Goal: Task Accomplishment & Management: Complete application form

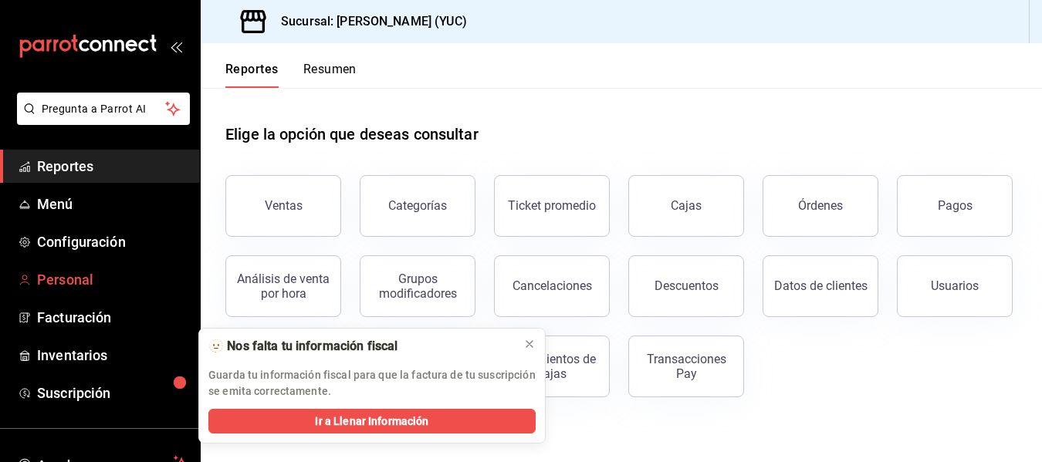
click at [86, 283] on span "Personal" at bounding box center [112, 279] width 151 height 21
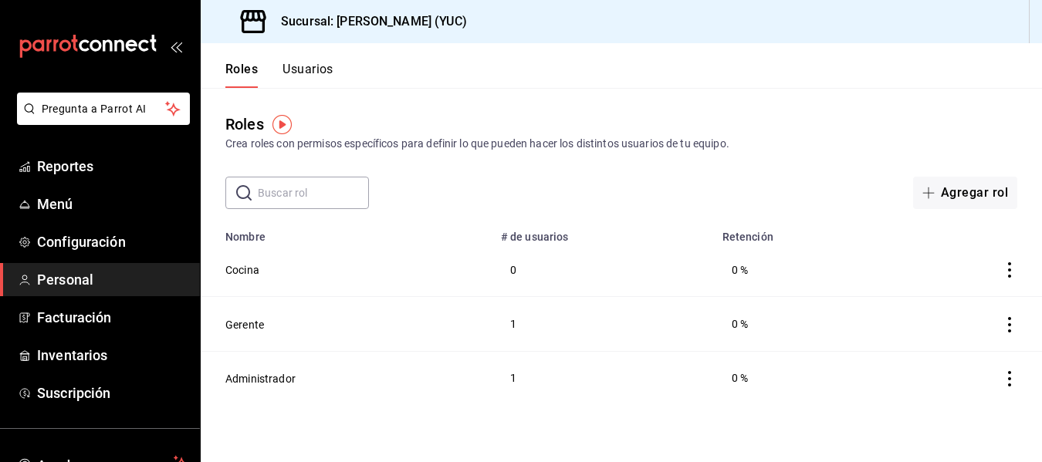
click at [529, 344] on td "1" at bounding box center [603, 324] width 222 height 54
click at [944, 193] on button "Agregar rol" at bounding box center [965, 193] width 104 height 32
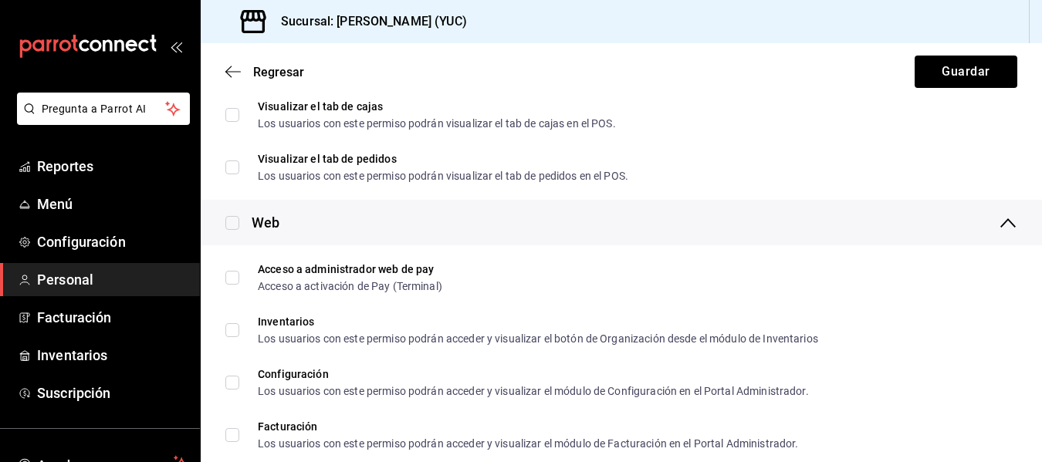
scroll to position [764, 0]
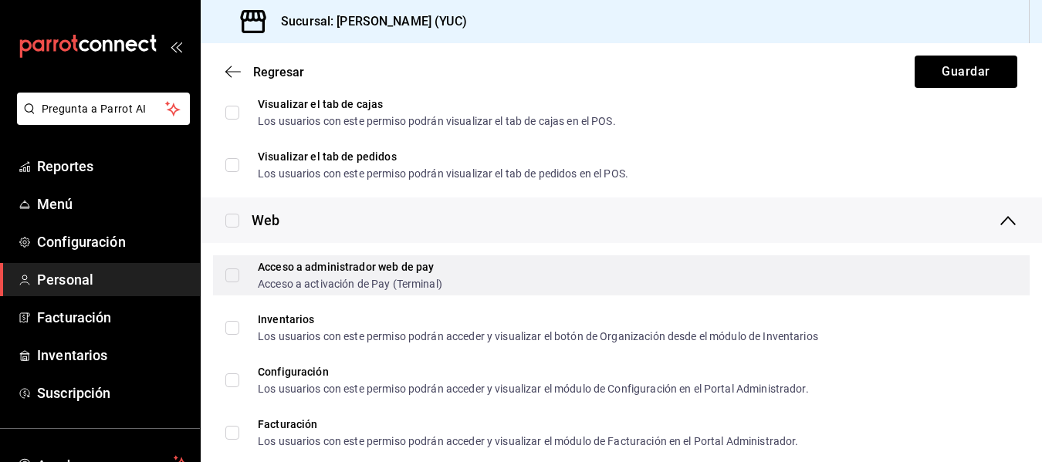
type input "Caja"
drag, startPoint x: 235, startPoint y: 274, endPoint x: 235, endPoint y: 290, distance: 16.2
click at [235, 274] on input "Acceso a administrador web de pay Acceso a activación de Pay (Terminal)" at bounding box center [232, 276] width 14 height 14
checkbox input "true"
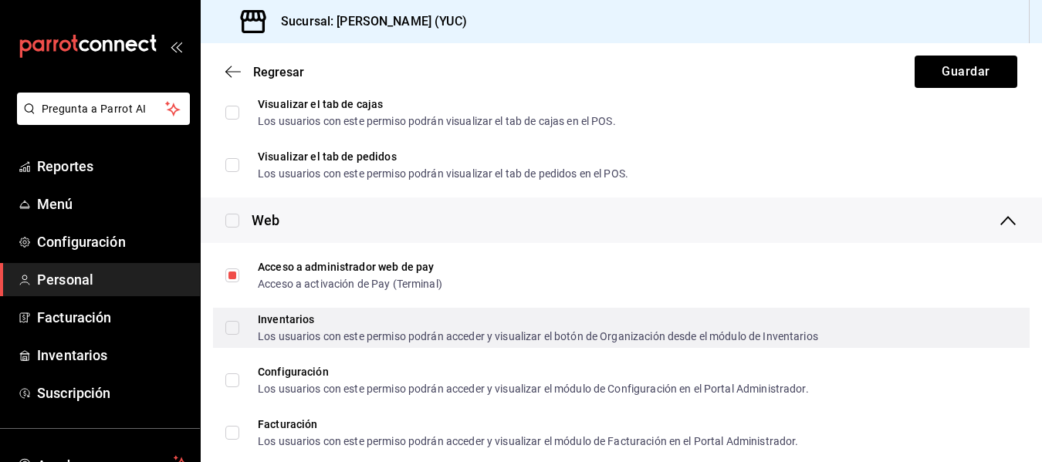
click at [235, 330] on input "Inventarios Los usuarios con este permiso podrán acceder y visualizar el botón …" at bounding box center [232, 328] width 14 height 14
checkbox input "true"
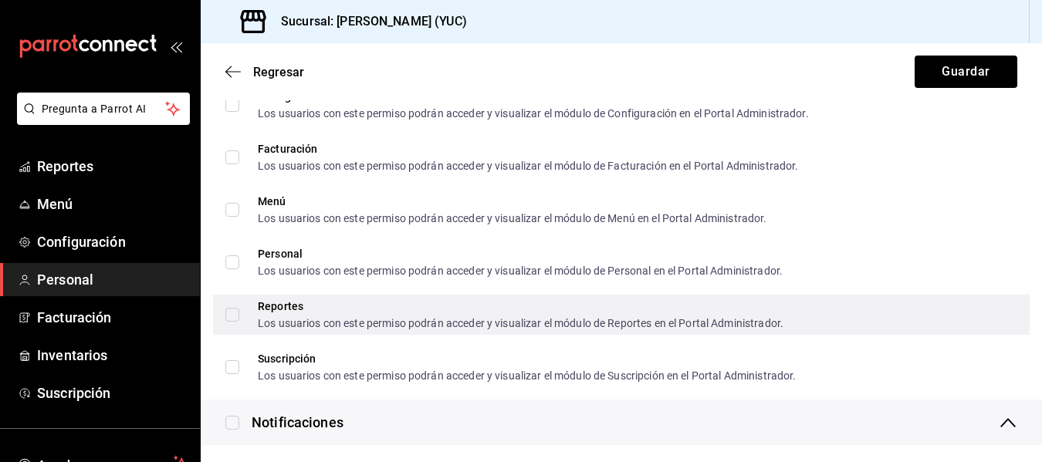
scroll to position [1046, 0]
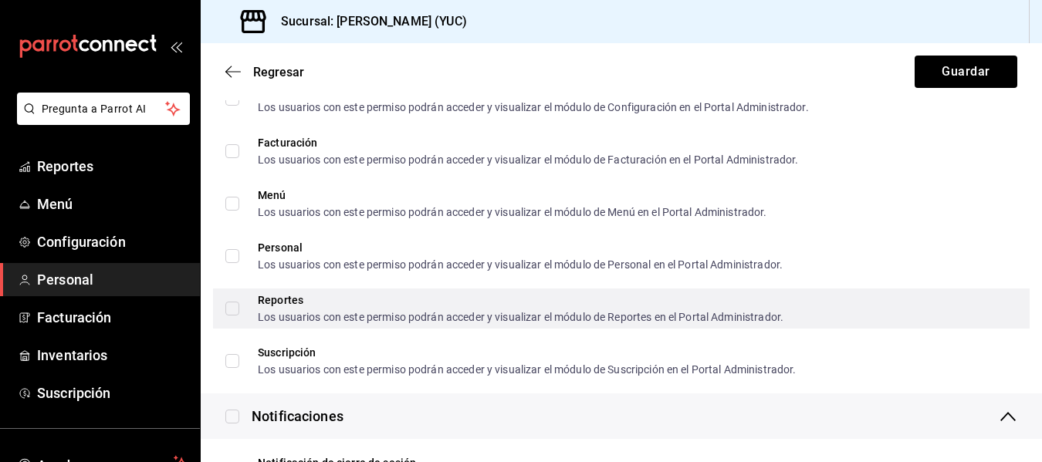
click at [232, 304] on input "Reportes Los usuarios con este permiso podrán acceder y visualizar el módulo de…" at bounding box center [232, 309] width 14 height 14
checkbox input "true"
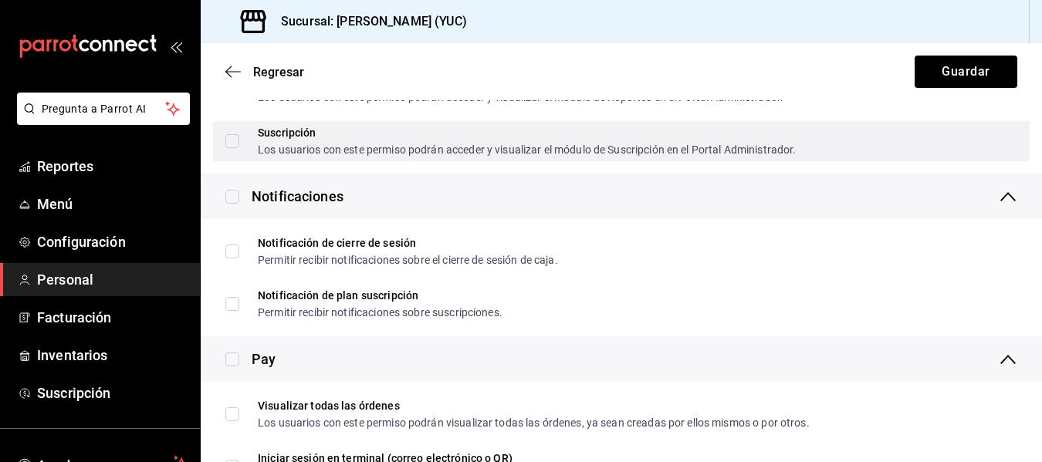
scroll to position [1267, 0]
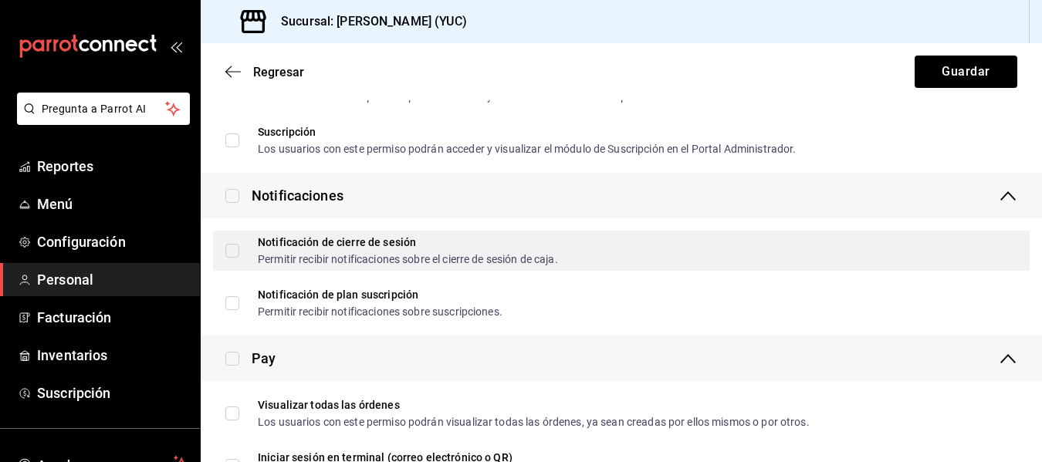
click at [234, 251] on input "Notificación de cierre de sesión Permitir recibir notificaciones sobre el cierr…" at bounding box center [232, 251] width 14 height 14
checkbox input "true"
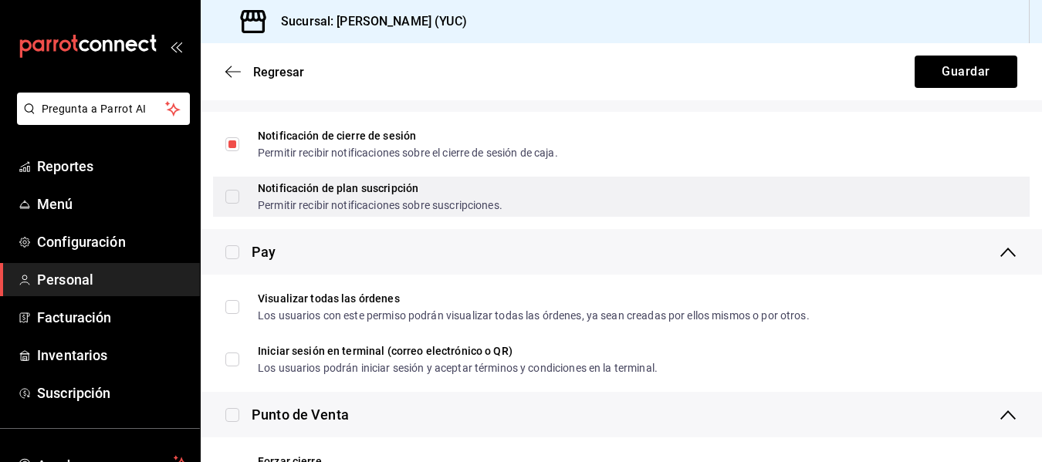
scroll to position [1397, 0]
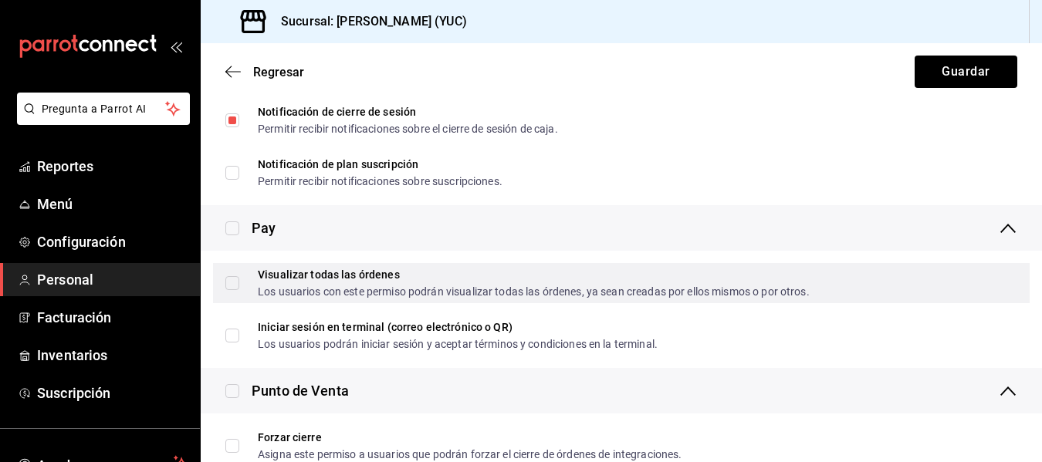
click at [233, 283] on input "Visualizar todas las órdenes Los usuarios con este permiso podrán visualizar to…" at bounding box center [232, 283] width 14 height 14
checkbox input "true"
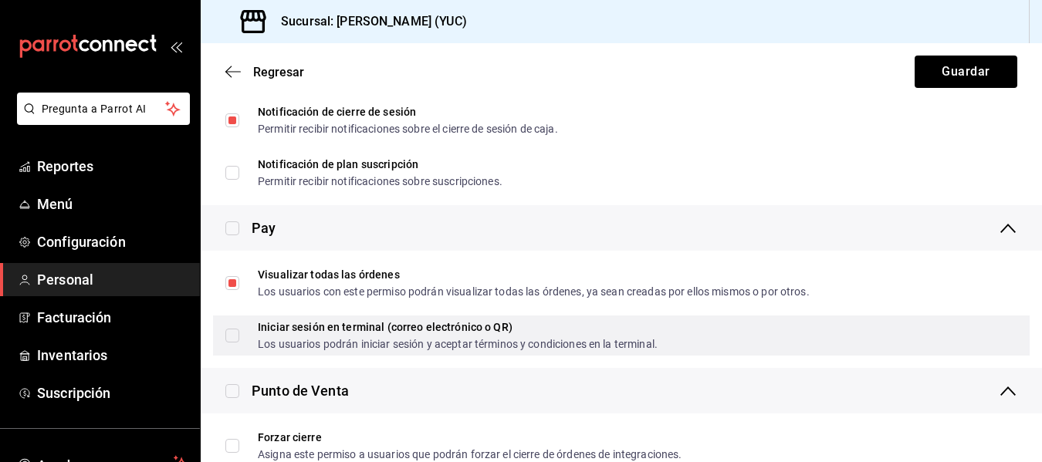
click at [234, 337] on input "Iniciar sesión en terminal (correo electrónico o QR) Los usuarios podrán inicia…" at bounding box center [232, 336] width 14 height 14
checkbox input "true"
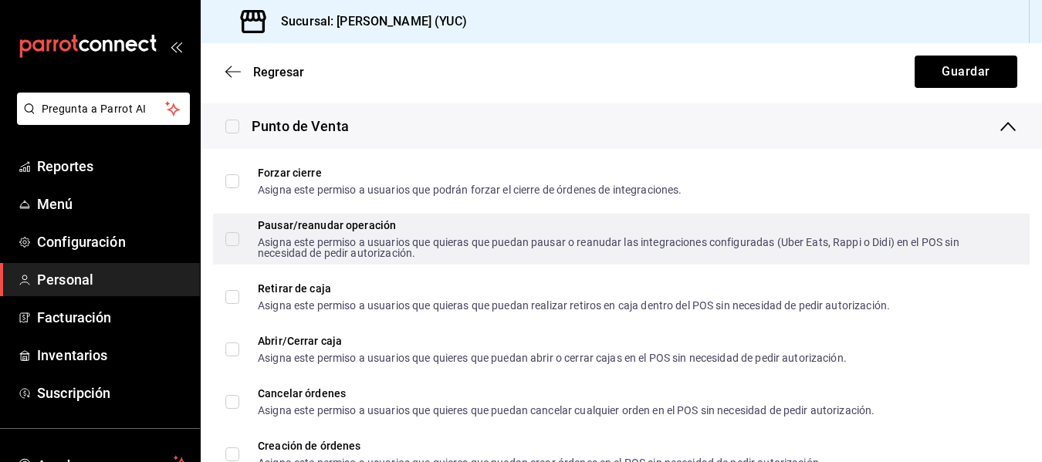
scroll to position [1663, 0]
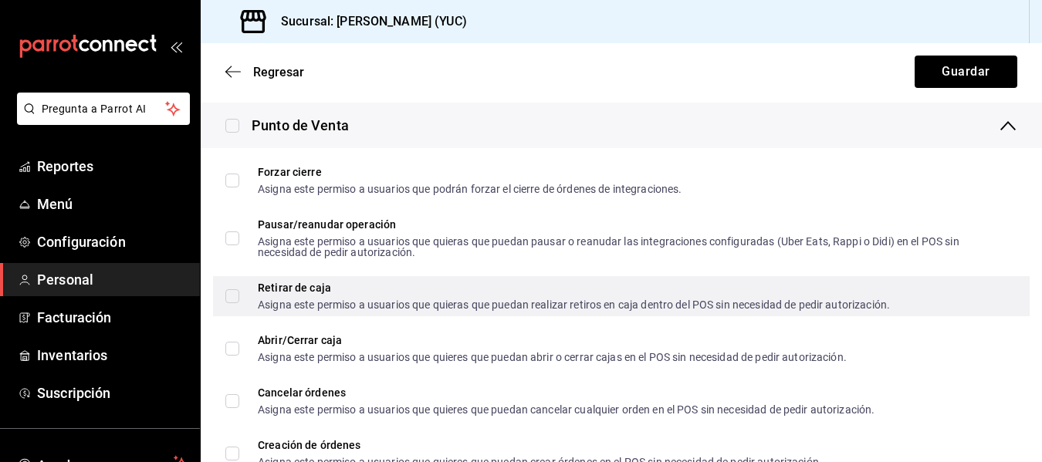
click at [235, 299] on input "Retirar de caja Asigna este permiso a usuarios que quieras que puedan realizar …" at bounding box center [232, 296] width 14 height 14
checkbox input "true"
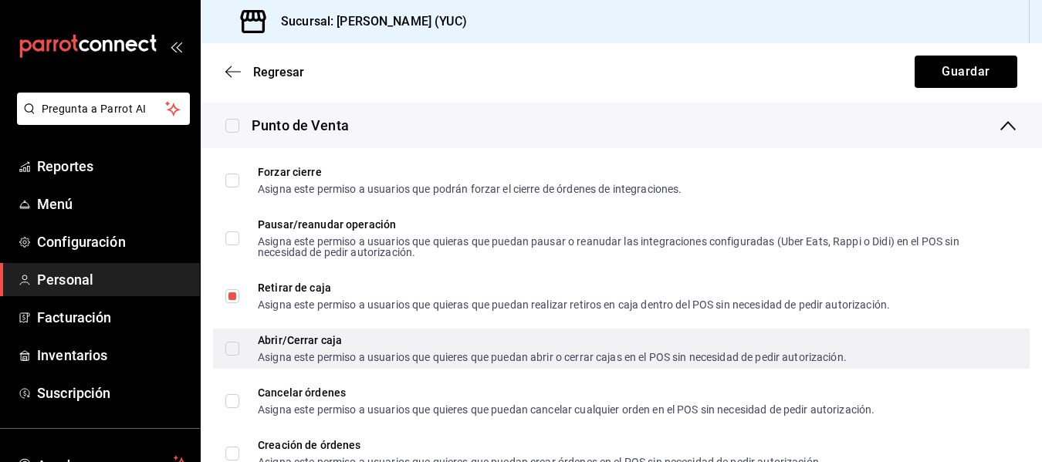
click at [231, 346] on input "Abrir/Cerrar caja Asigna este permiso a usuarios que quieres que puedan abrir o…" at bounding box center [232, 349] width 14 height 14
checkbox input "true"
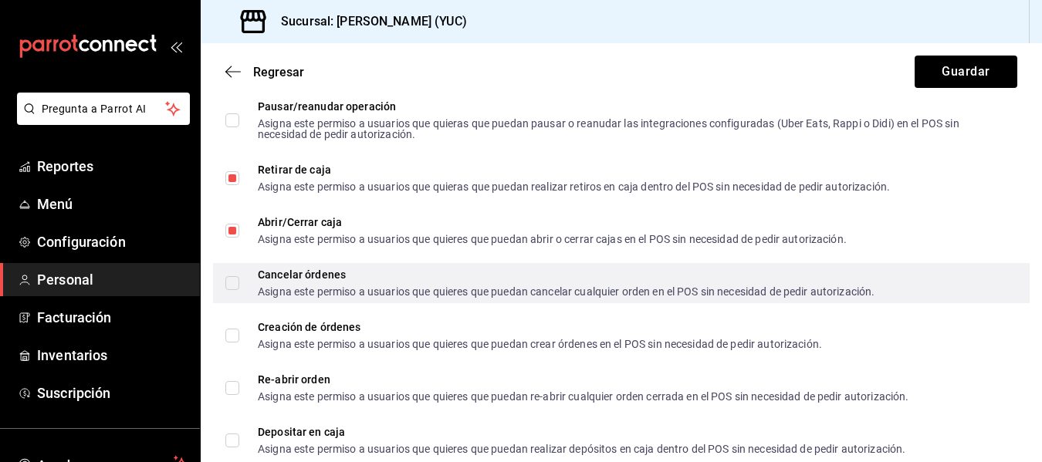
scroll to position [1827, 0]
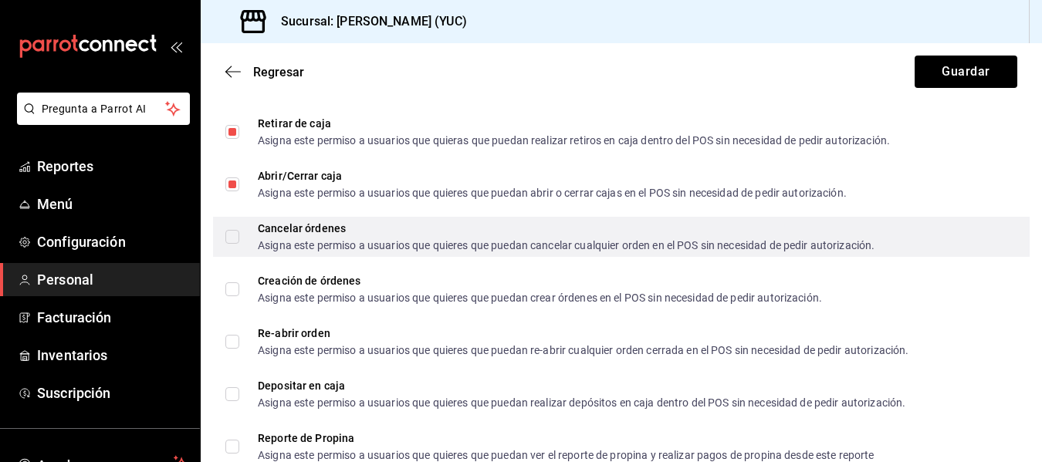
click at [231, 239] on input "Cancelar órdenes Asigna este permiso a usuarios que quieres que puedan cancelar…" at bounding box center [232, 237] width 14 height 14
checkbox input "true"
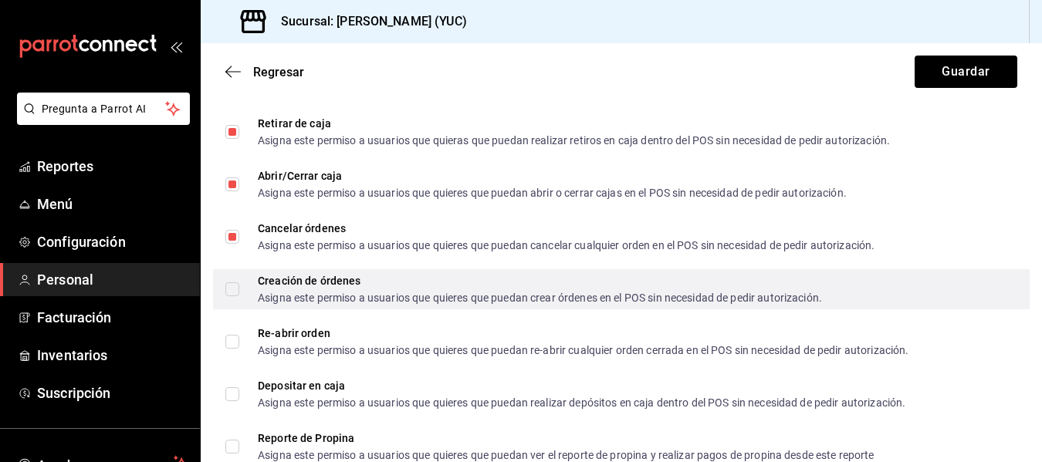
click at [229, 289] on input "Creación de órdenes Asigna este permiso a usuarios que quieres que puedan crear…" at bounding box center [232, 290] width 14 height 14
checkbox input "true"
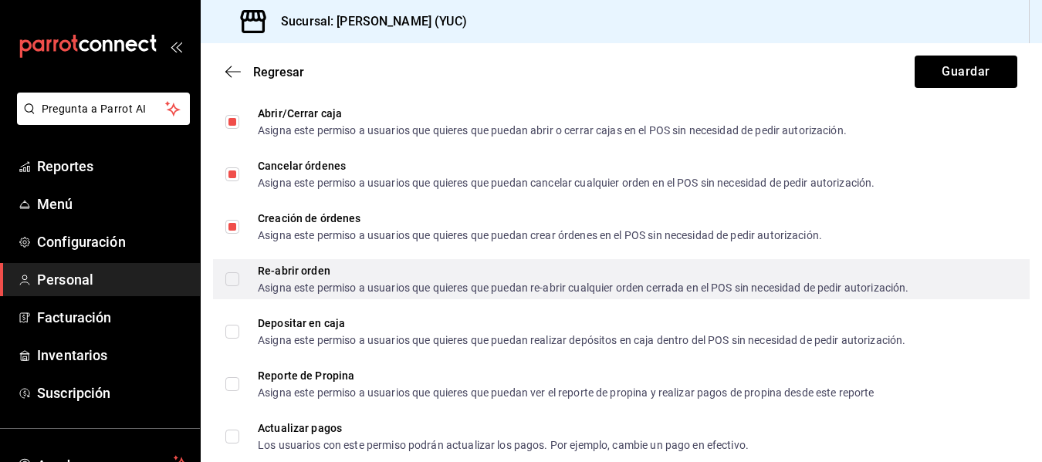
scroll to position [1890, 0]
click at [229, 282] on input "Re-abrir orden Asigna este permiso a usuarios que quieres que puedan re-abrir c…" at bounding box center [232, 279] width 14 height 14
checkbox input "true"
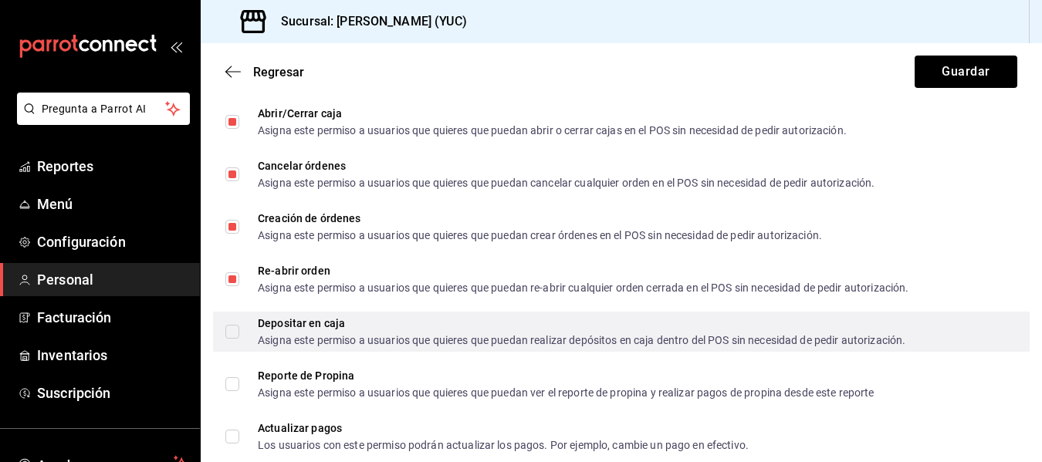
click at [235, 330] on input "Depositar en caja Asigna este permiso a usuarios que quieres que puedan realiza…" at bounding box center [232, 332] width 14 height 14
checkbox input "true"
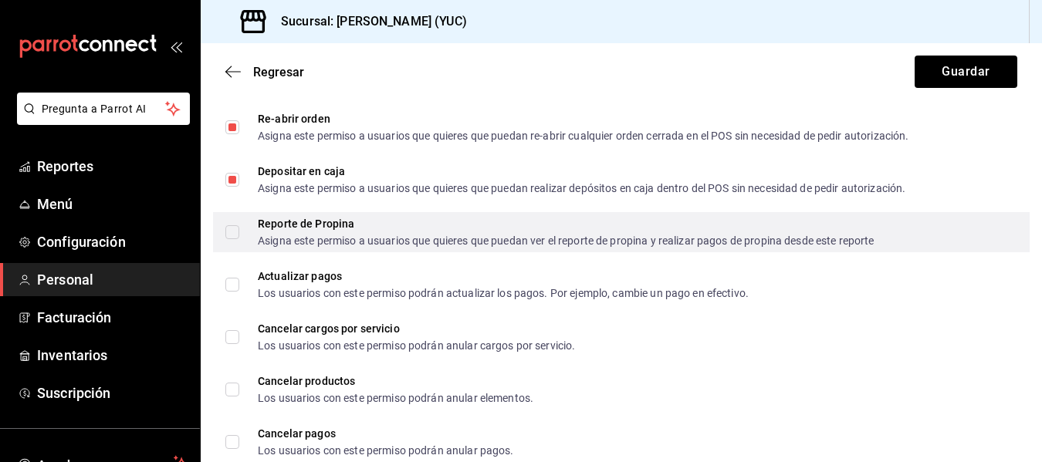
scroll to position [2046, 0]
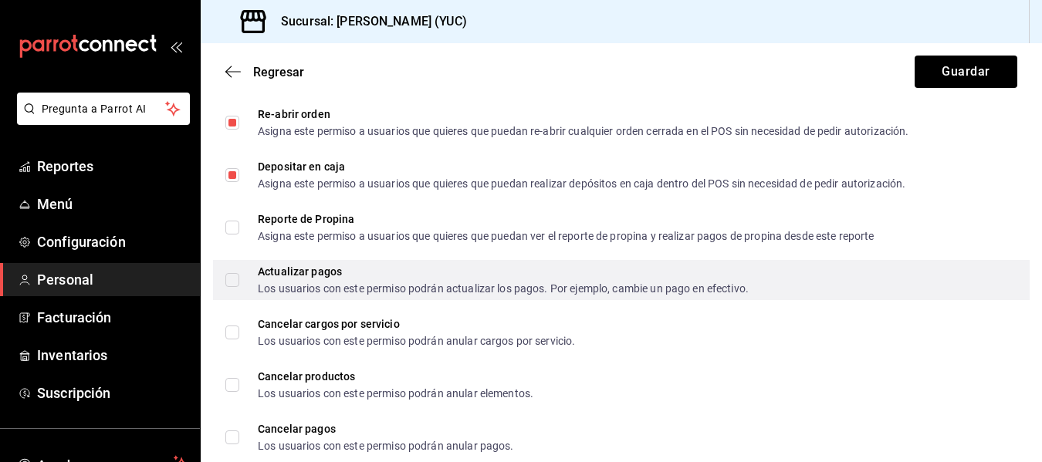
click at [232, 279] on input "Actualizar pagos Los usuarios con este permiso podrán actualizar los pagos. Por…" at bounding box center [232, 280] width 14 height 14
checkbox input "true"
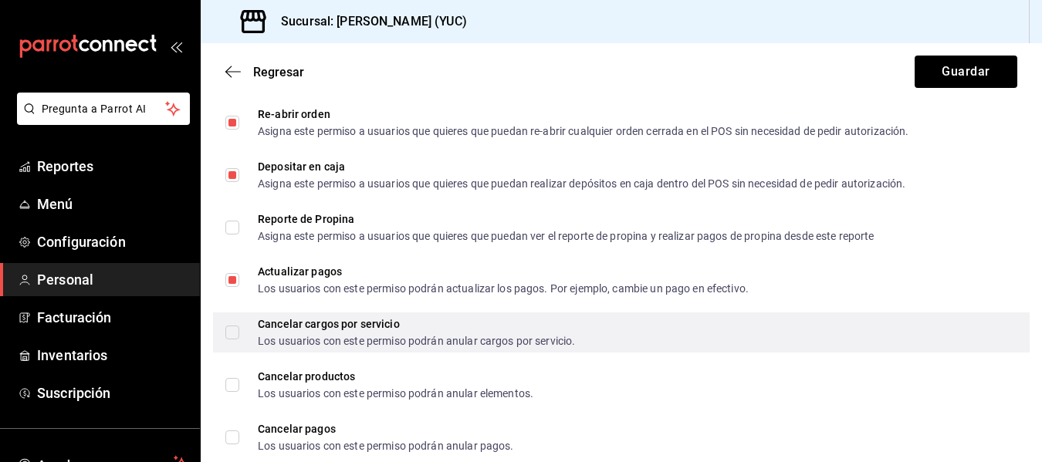
click at [230, 330] on input "Cancelar cargos por servicio Los usuarios con este permiso podrán anular cargos…" at bounding box center [232, 333] width 14 height 14
checkbox input "true"
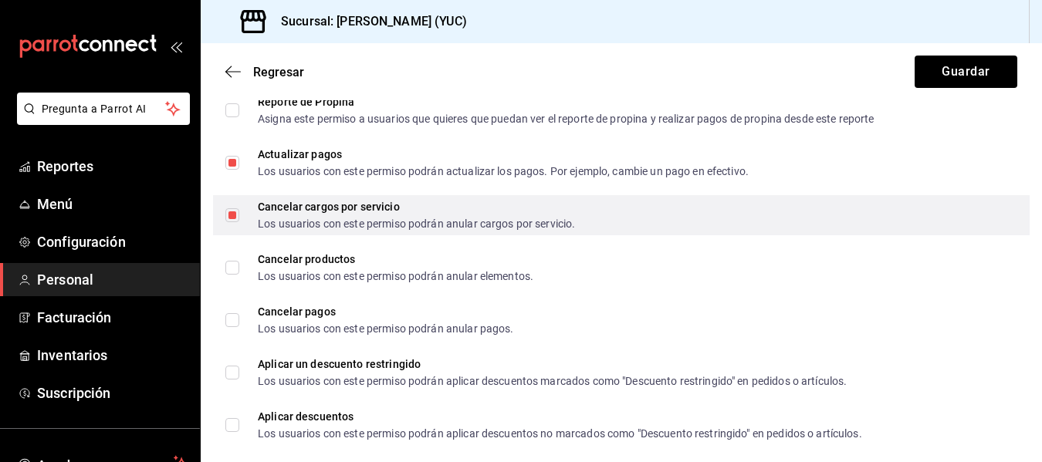
scroll to position [2168, 0]
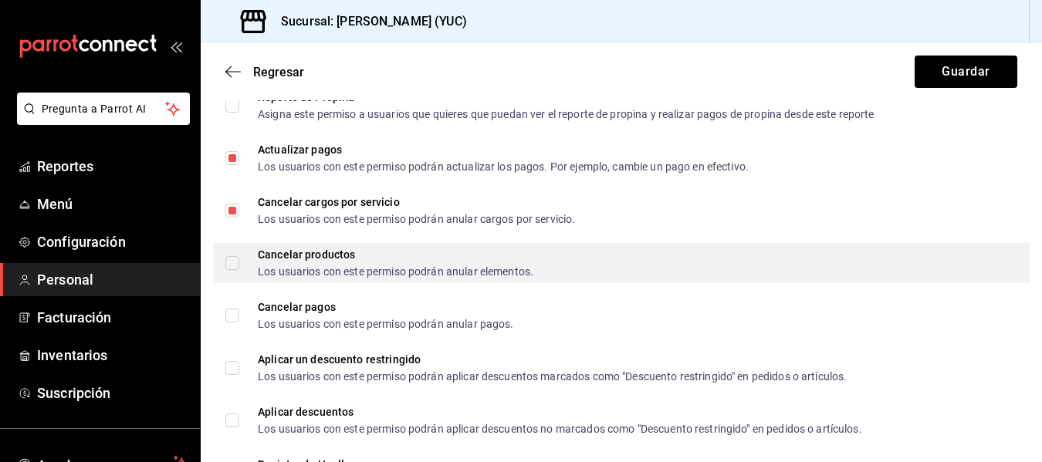
click at [231, 264] on input "Cancelar productos Los usuarios con este permiso podrán anular elementos." at bounding box center [232, 263] width 14 height 14
checkbox input "true"
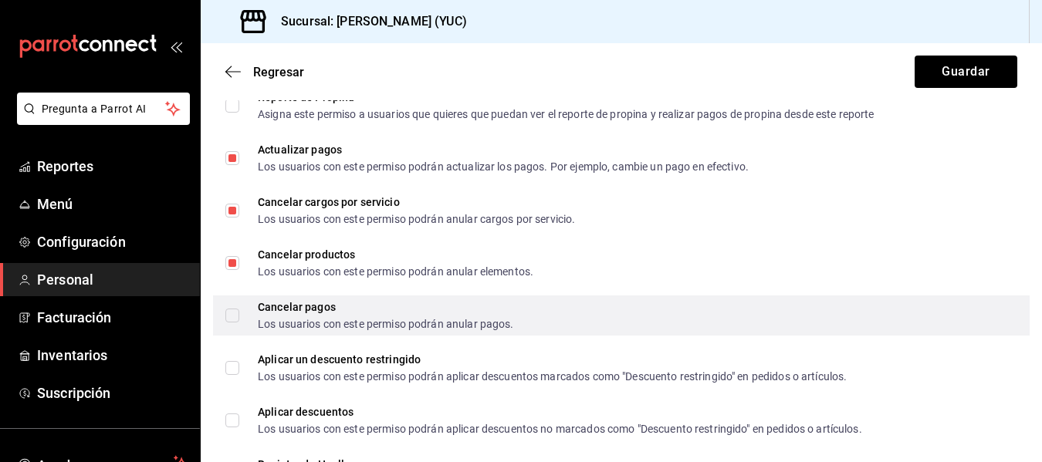
click at [229, 313] on input "Cancelar pagos Los usuarios con este permiso podrán anular pagos." at bounding box center [232, 316] width 14 height 14
checkbox input "true"
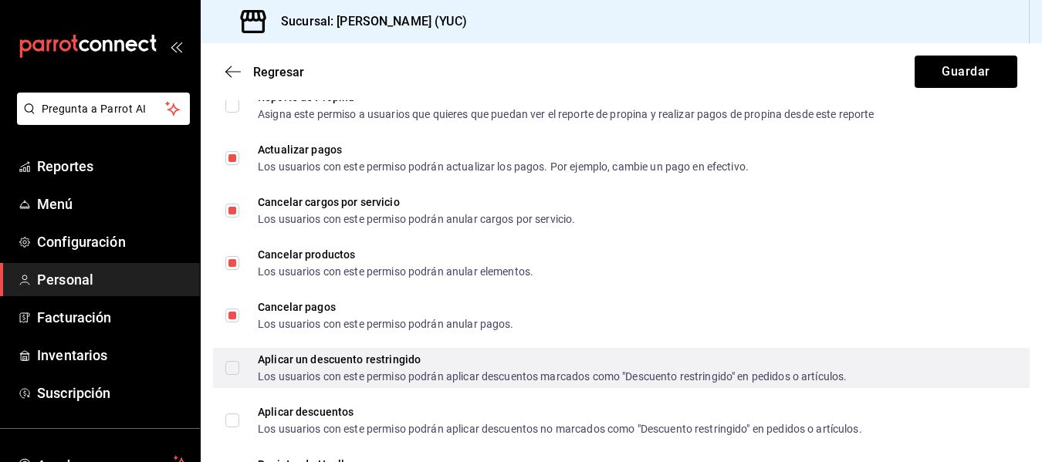
click at [228, 369] on input "Aplicar un descuento restringido Los usuarios con este permiso podrán aplicar d…" at bounding box center [232, 368] width 14 height 14
checkbox input "true"
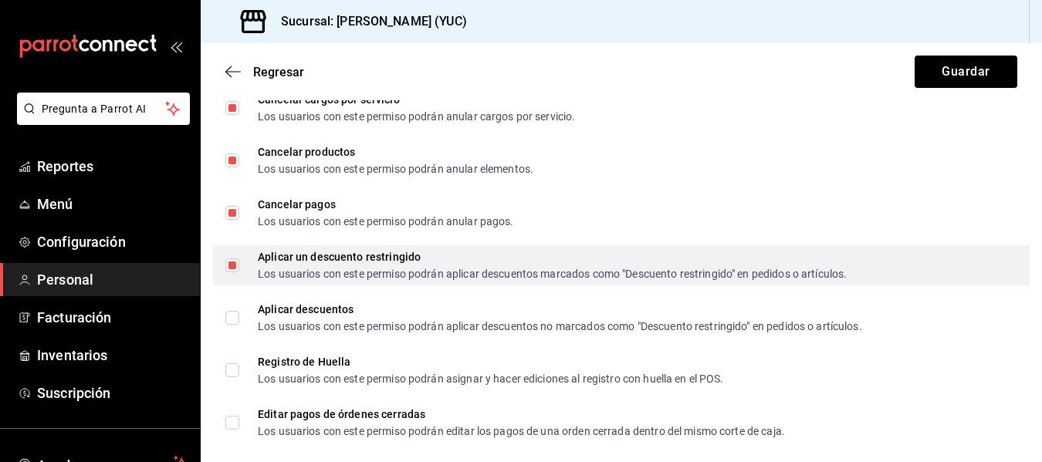
scroll to position [2298, 0]
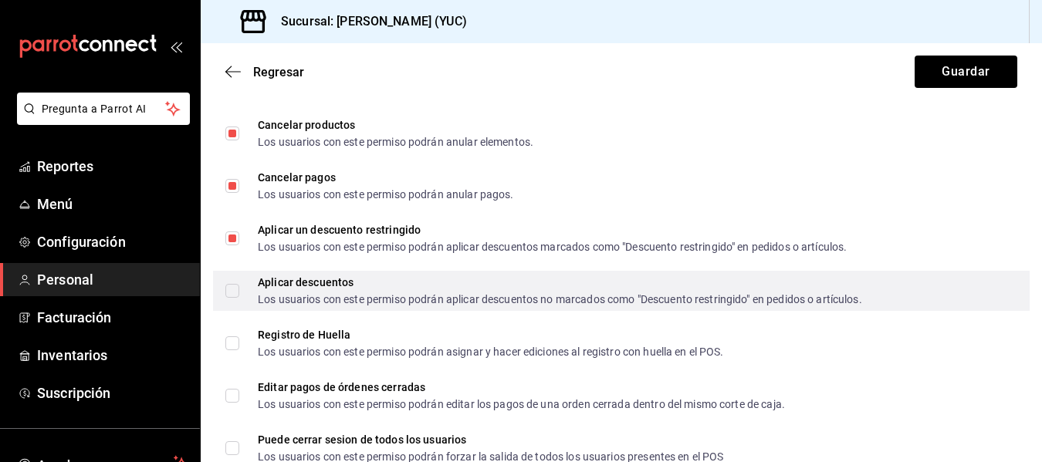
click at [235, 293] on input "Aplicar descuentos Los usuarios con este permiso podrán aplicar descuentos no m…" at bounding box center [232, 291] width 14 height 14
checkbox input "true"
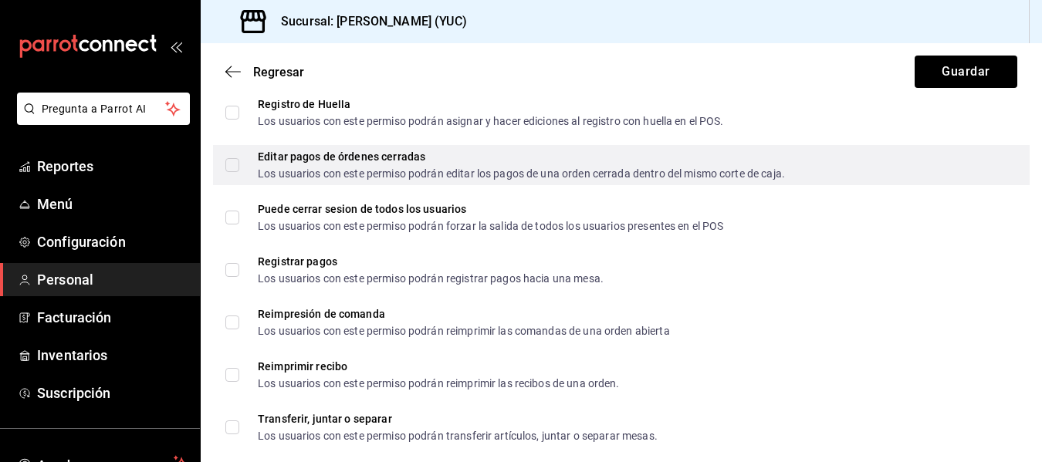
scroll to position [2529, 0]
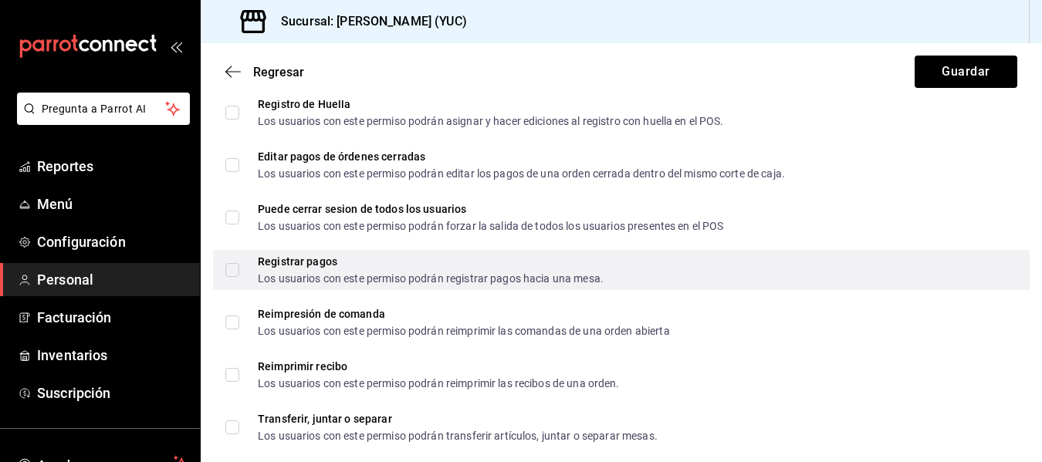
click at [231, 267] on input "Registrar pagos Los usuarios con este permiso podrán registrar pagos hacia una …" at bounding box center [232, 270] width 14 height 14
checkbox input "true"
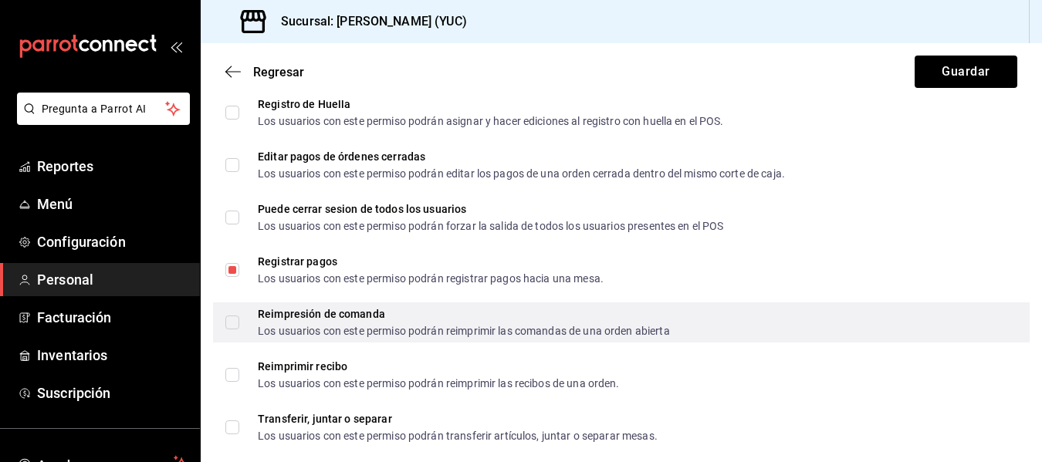
click at [231, 330] on label "Reimpresión de comanda Los usuarios con este permiso podrán reimprimir las coma…" at bounding box center [447, 323] width 445 height 28
click at [231, 330] on input "Reimpresión de comanda Los usuarios con este permiso podrán reimprimir las coma…" at bounding box center [232, 323] width 14 height 14
click at [232, 325] on input "Reimpresión de comanda Los usuarios con este permiso podrán reimprimir las coma…" at bounding box center [232, 323] width 14 height 14
checkbox input "true"
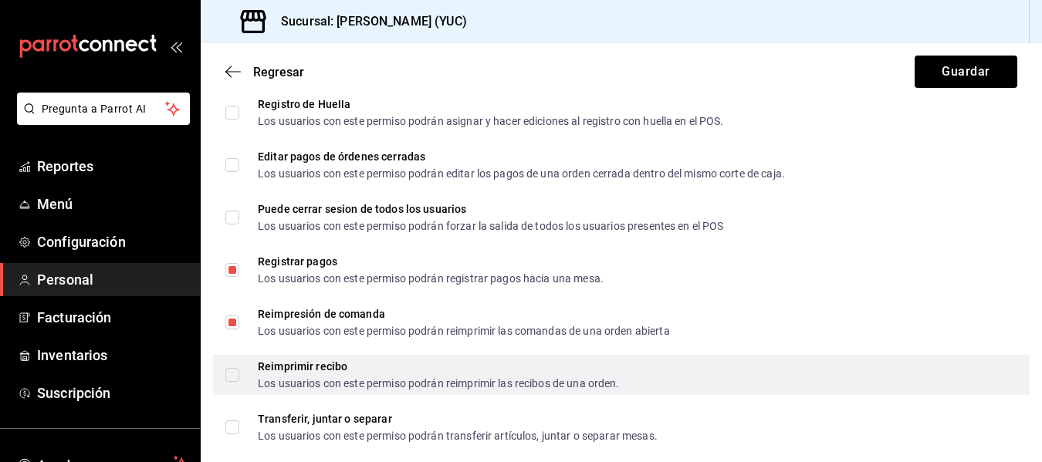
click at [229, 375] on input "Reimprimir recibo Los usuarios con este permiso podrán reimprimir las recibos d…" at bounding box center [232, 375] width 14 height 14
checkbox input "true"
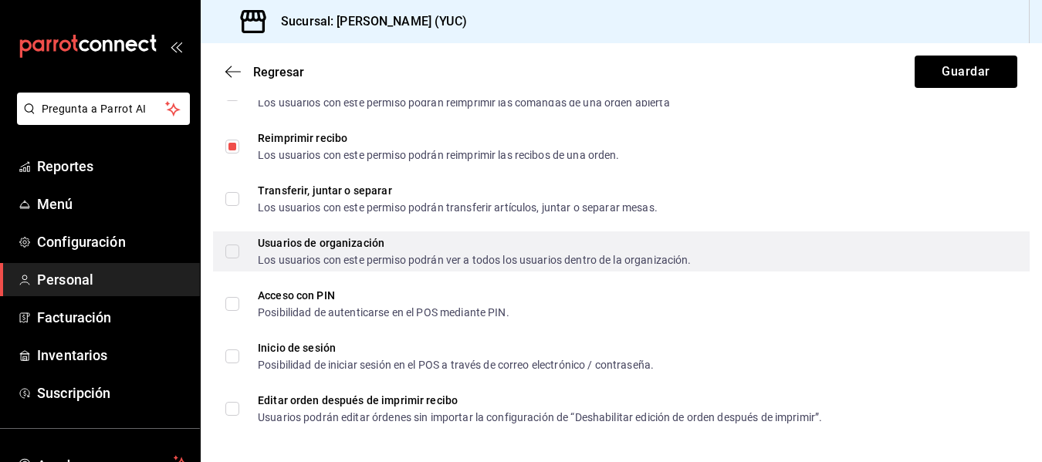
scroll to position [2761, 0]
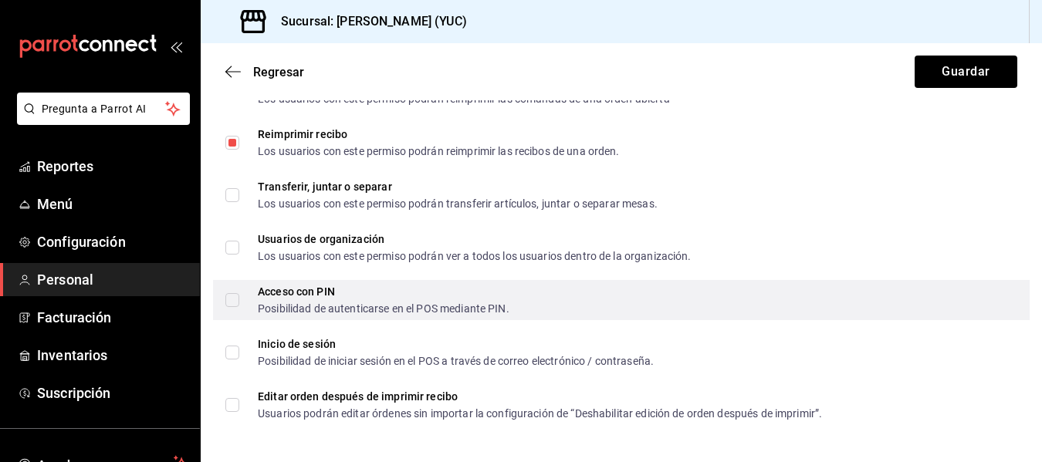
click at [234, 299] on input "Acceso con PIN Posibilidad de autenticarse en el POS mediante PIN." at bounding box center [232, 300] width 14 height 14
checkbox input "true"
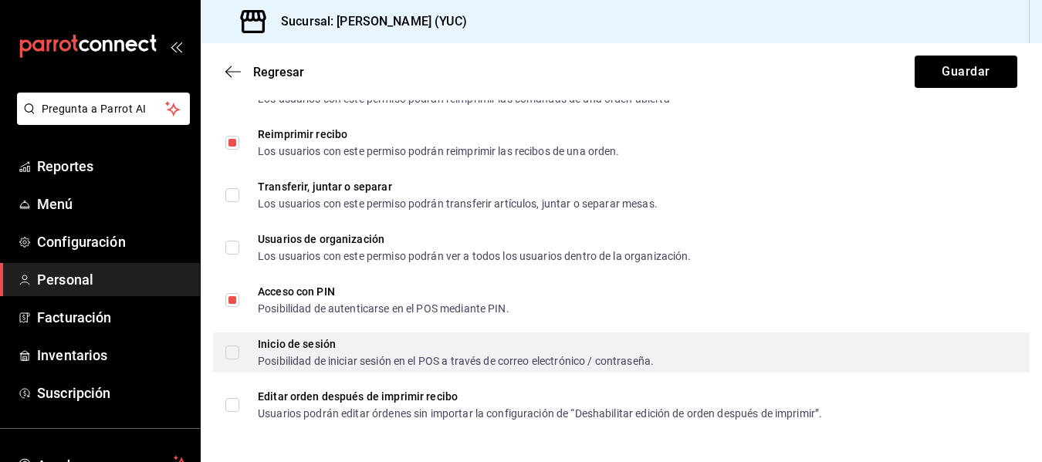
click at [232, 354] on input "Inicio de sesión Posibilidad de iniciar sesión en el POS a través de correo ele…" at bounding box center [232, 353] width 14 height 14
checkbox input "true"
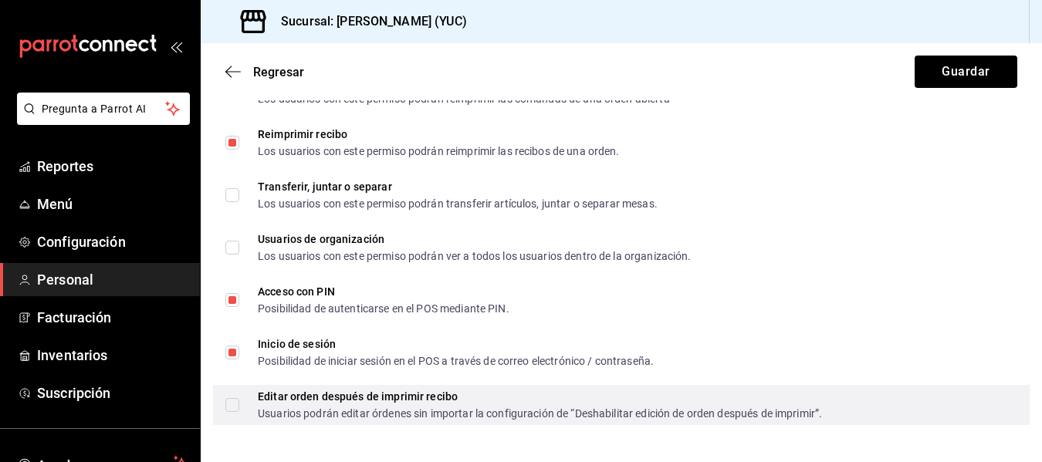
click at [229, 404] on input "Editar orden después de imprimir recibo Usuarios podrán editar órdenes sin impo…" at bounding box center [232, 405] width 14 height 14
checkbox input "true"
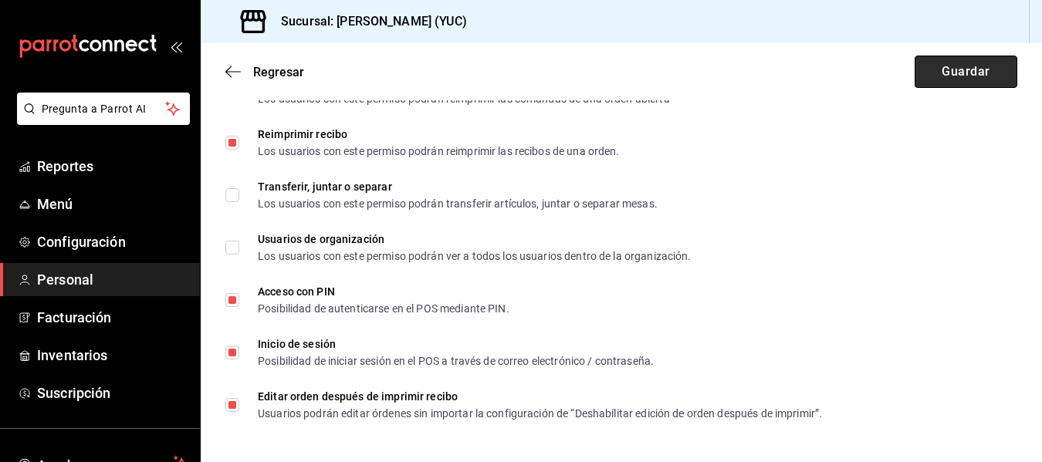
click at [950, 71] on button "Guardar" at bounding box center [966, 72] width 103 height 32
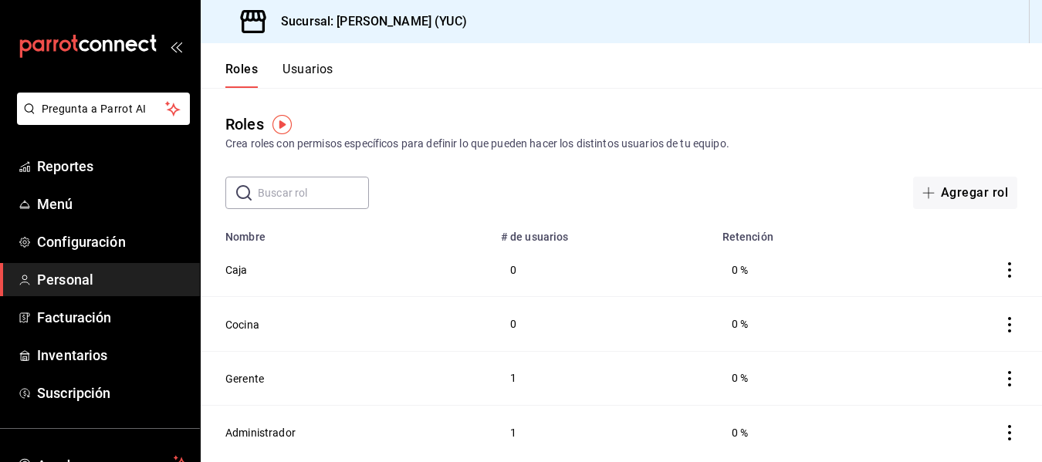
click at [316, 71] on button "Usuarios" at bounding box center [308, 75] width 51 height 26
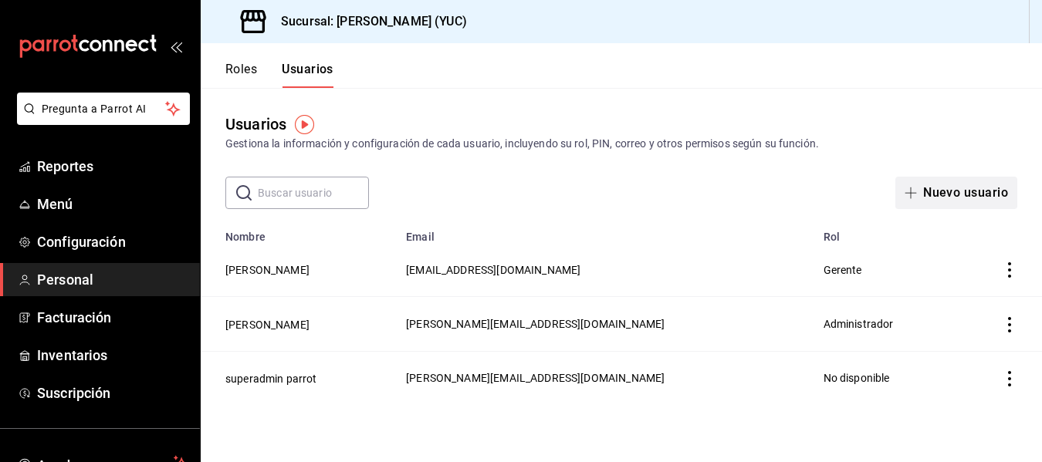
click at [942, 195] on button "Nuevo usuario" at bounding box center [956, 193] width 122 height 32
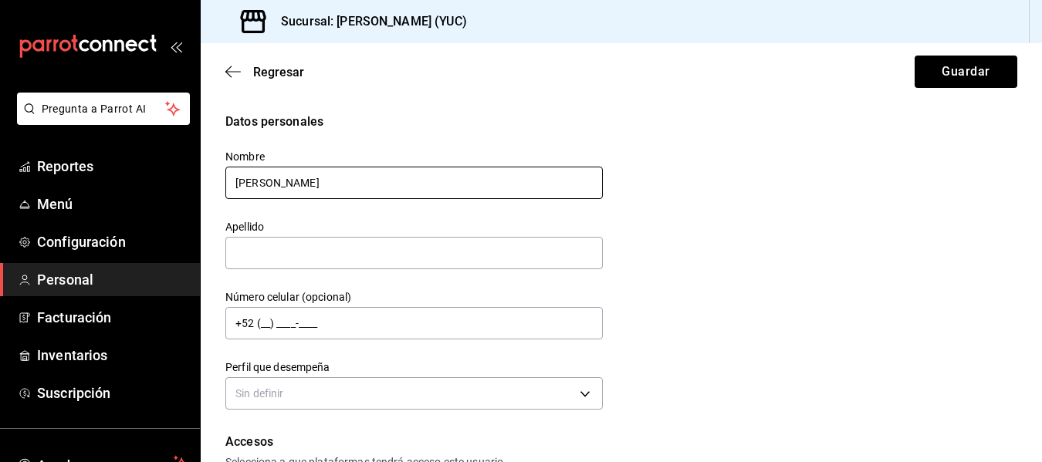
type input "Leah"
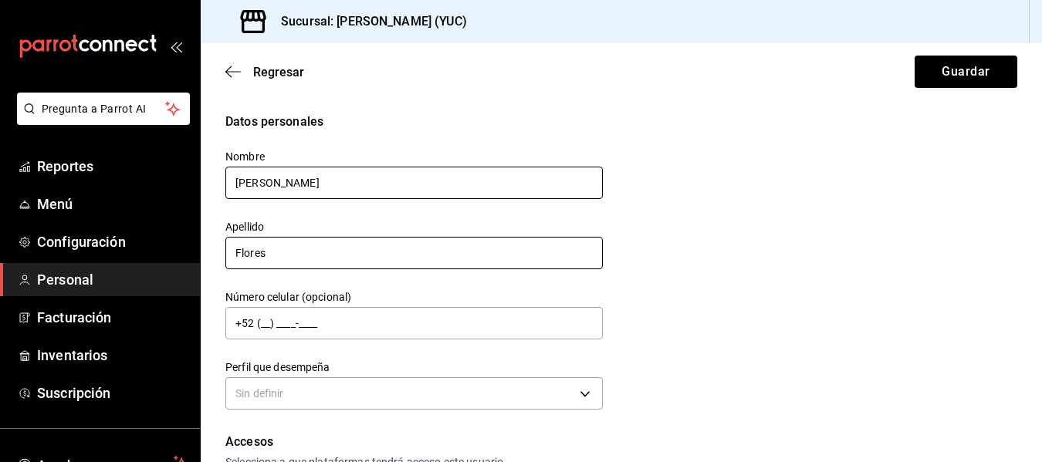
type input "Flores"
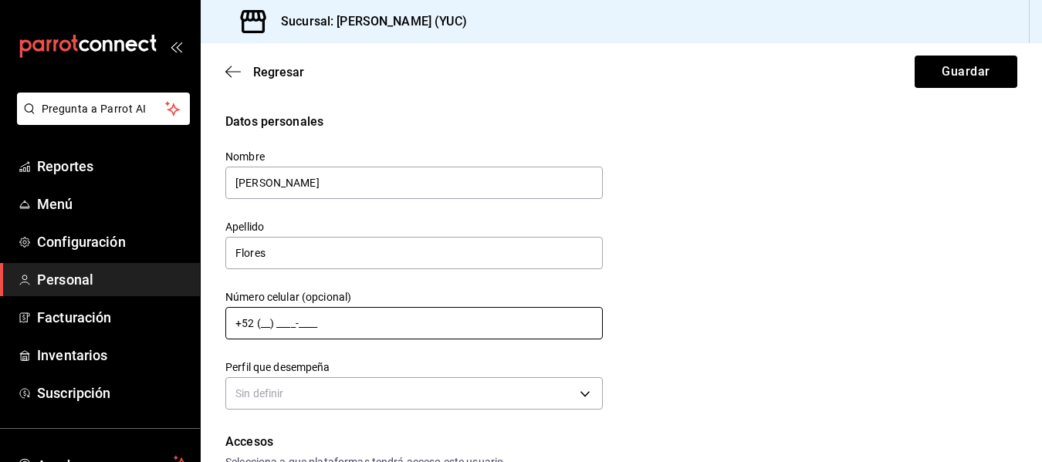
click at [263, 325] on input "+52 (__) ____-____" at bounding box center [413, 323] width 377 height 32
type input "+52 (86) 6200-1657"
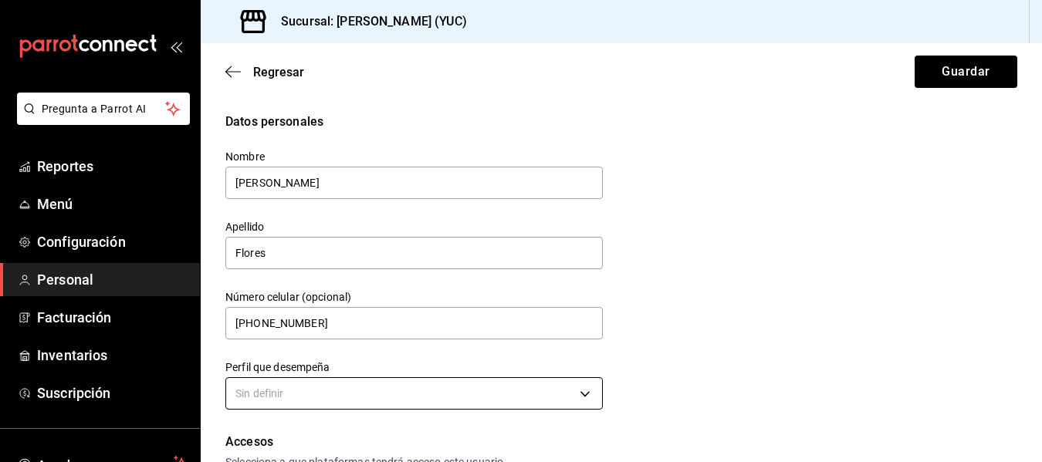
click at [338, 399] on body "Pregunta a Parrot AI Reportes Menú Configuración Personal Facturación Inventari…" at bounding box center [521, 231] width 1042 height 462
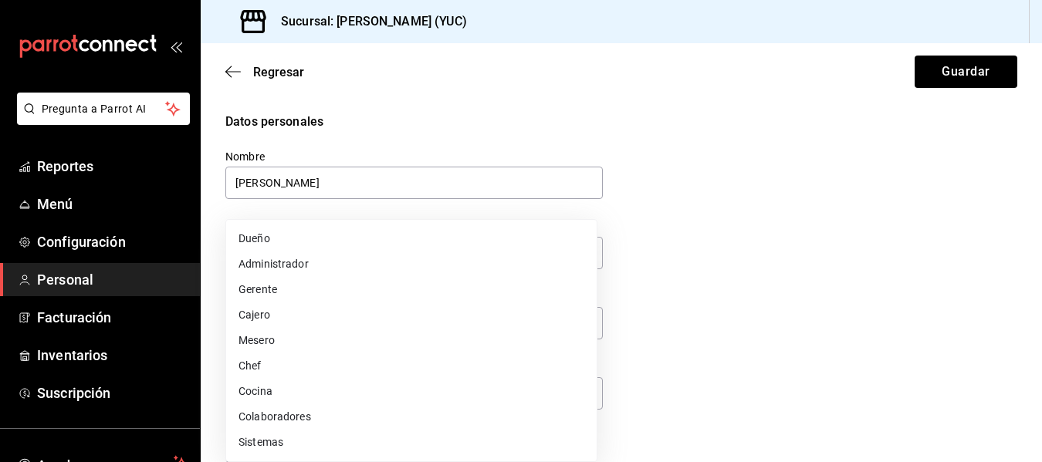
click at [282, 313] on li "Cajero" at bounding box center [411, 315] width 371 height 25
type input "CASHIER"
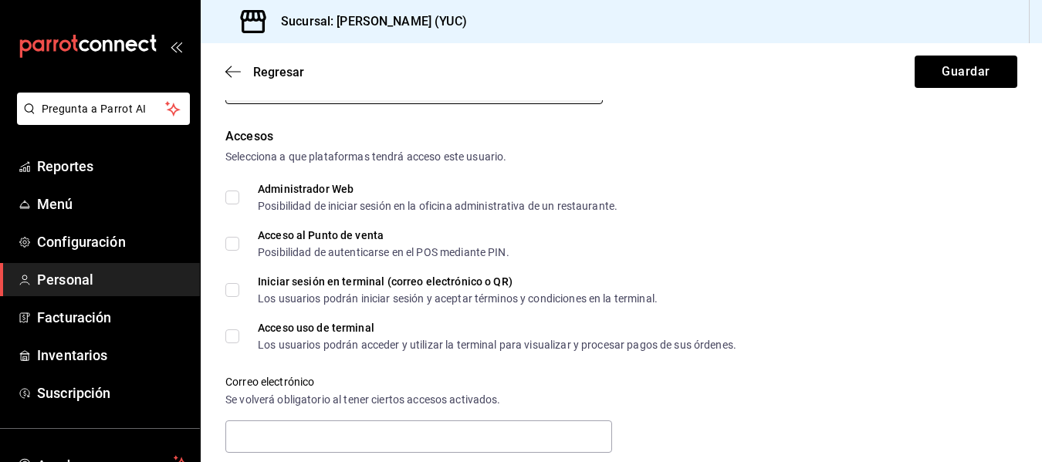
scroll to position [305, 0]
click at [229, 242] on input "Acceso al Punto de venta Posibilidad de autenticarse en el POS mediante PIN." at bounding box center [232, 245] width 14 height 14
checkbox input "true"
click at [230, 289] on input "Iniciar sesión en terminal (correo electrónico o QR) Los usuarios podrán inicia…" at bounding box center [232, 291] width 14 height 14
checkbox input "true"
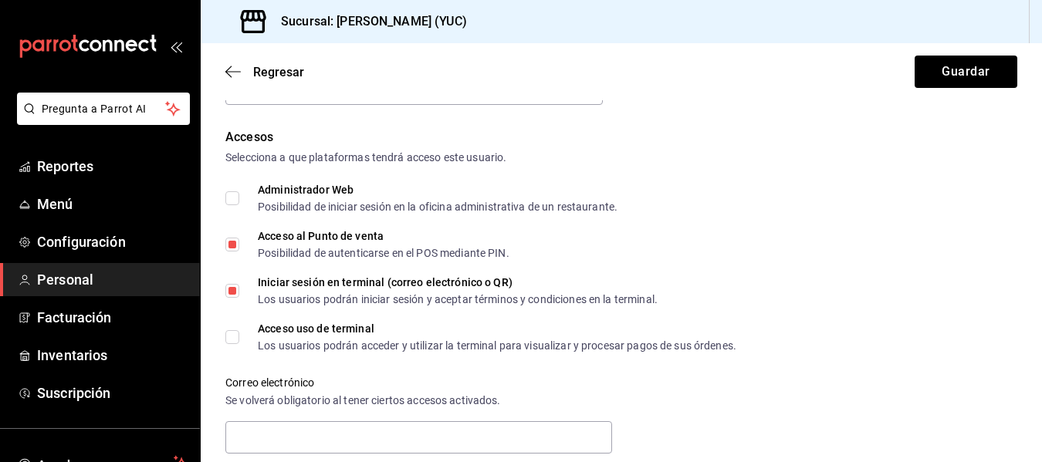
click at [230, 336] on input "Acceso uso de terminal Los usuarios podrán acceder y utilizar la terminal para …" at bounding box center [232, 337] width 14 height 14
checkbox input "true"
click at [272, 430] on input "text" at bounding box center [418, 437] width 387 height 32
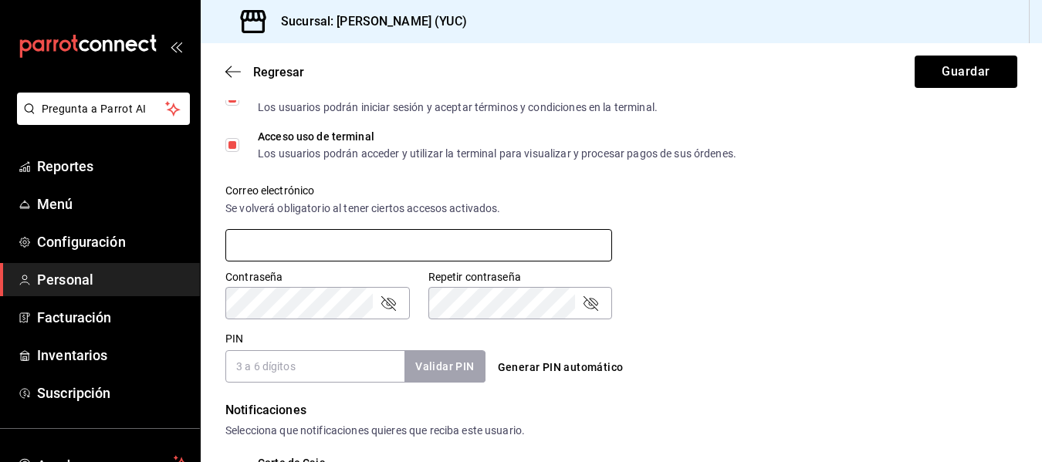
scroll to position [499, 0]
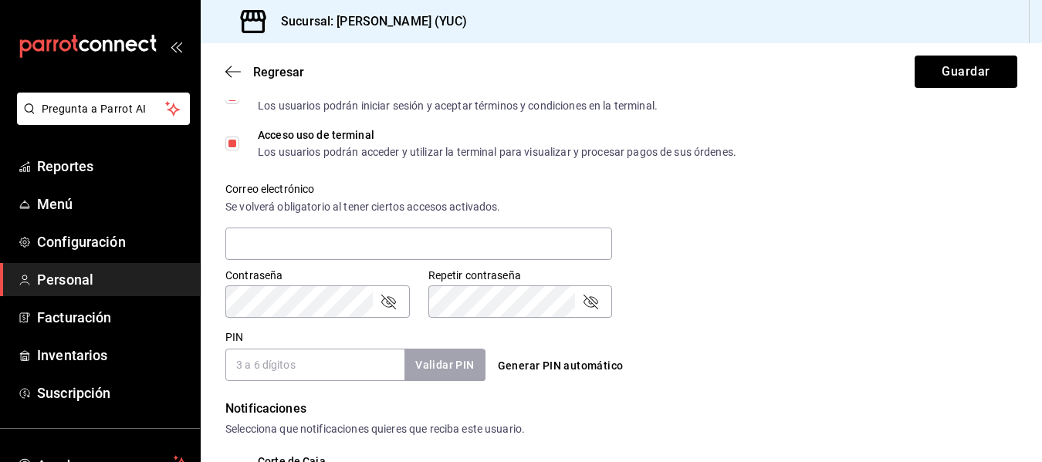
click at [762, 246] on div "Correo electrónico Se volverá obligatorio al tener ciertos accesos activados." at bounding box center [612, 213] width 810 height 99
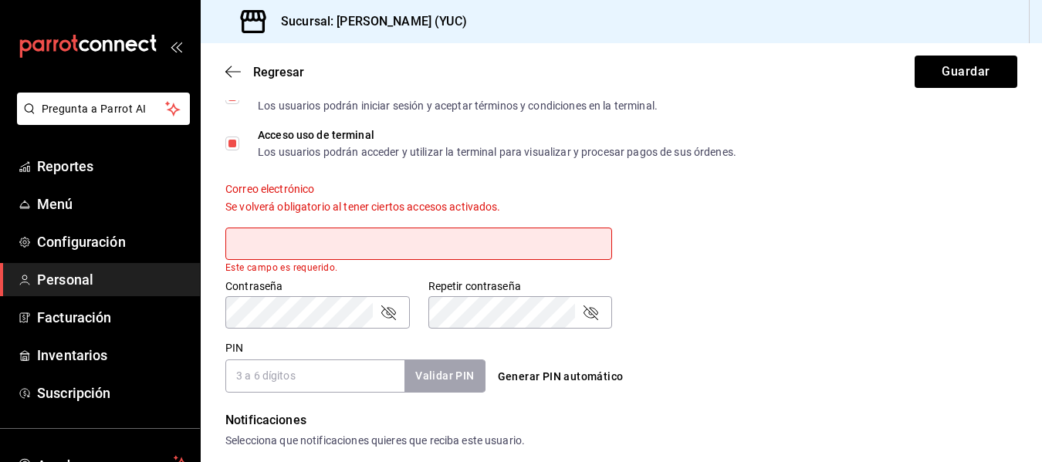
click at [526, 249] on input "text" at bounding box center [418, 244] width 387 height 32
type input "[EMAIL_ADDRESS][DOMAIN_NAME]"
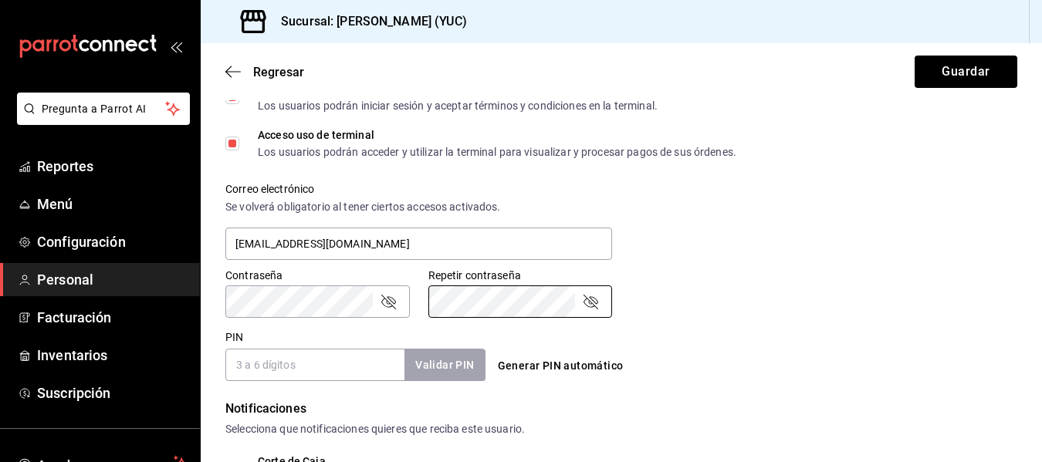
click at [699, 351] on div "Generar PIN automático" at bounding box center [619, 352] width 266 height 56
click at [323, 367] on input "PIN" at bounding box center [314, 365] width 179 height 32
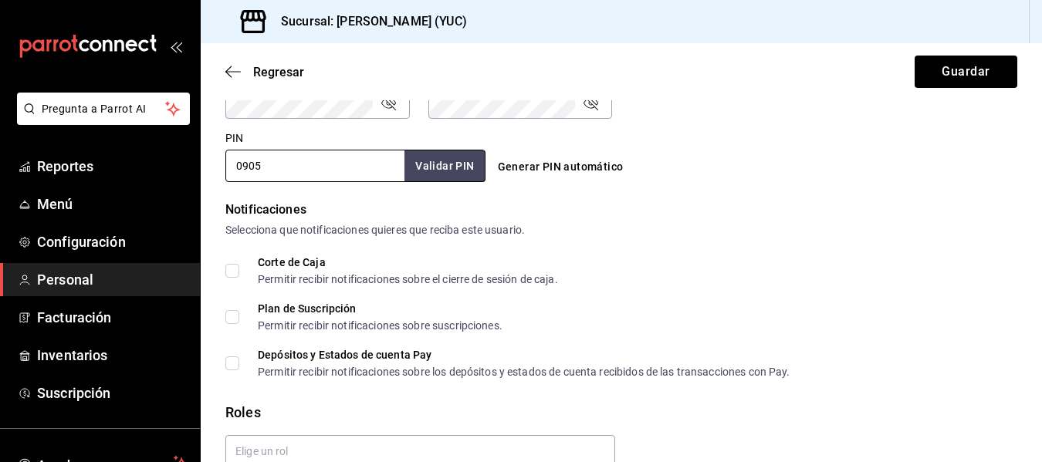
scroll to position [739, 0]
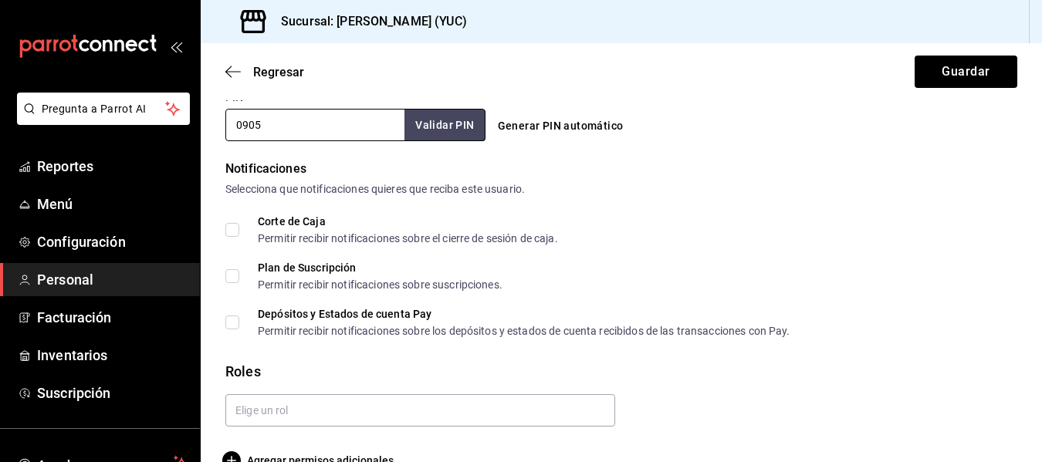
type input "0905"
click at [239, 226] on input "Corte de Caja Permitir recibir notificaciones sobre el cierre de sesión de caja." at bounding box center [232, 230] width 14 height 14
checkbox input "true"
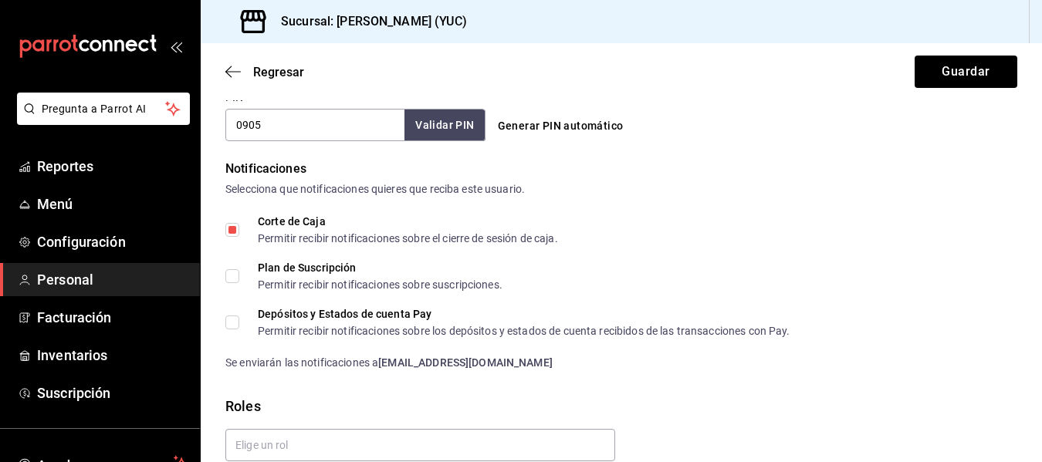
click at [232, 320] on input "Depósitos y Estados de cuenta Pay Permitir recibir notificaciones sobre los dep…" at bounding box center [232, 323] width 14 height 14
checkbox input "true"
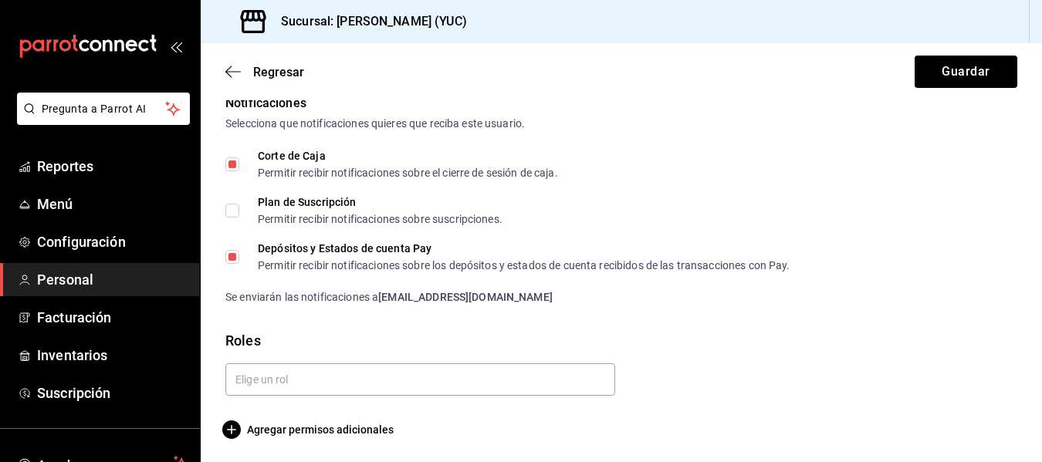
scroll to position [806, 0]
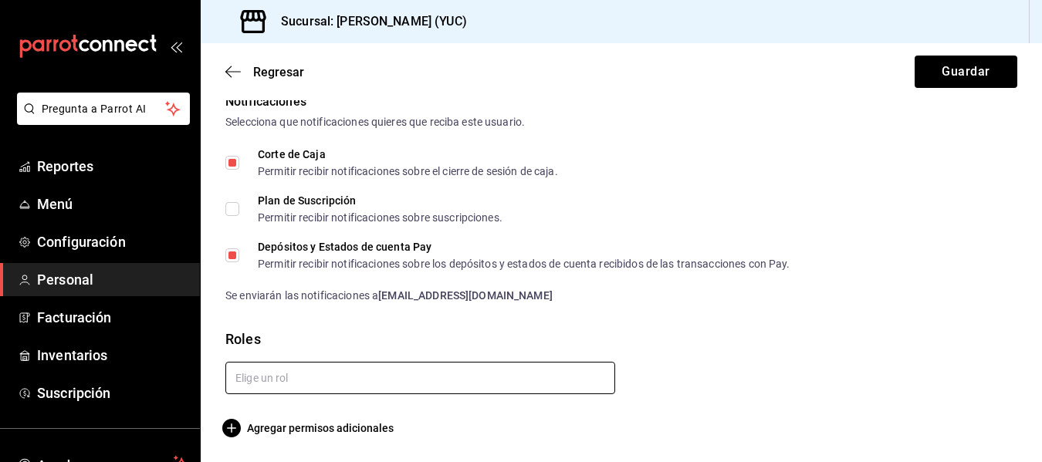
click at [300, 376] on input "text" at bounding box center [420, 378] width 390 height 32
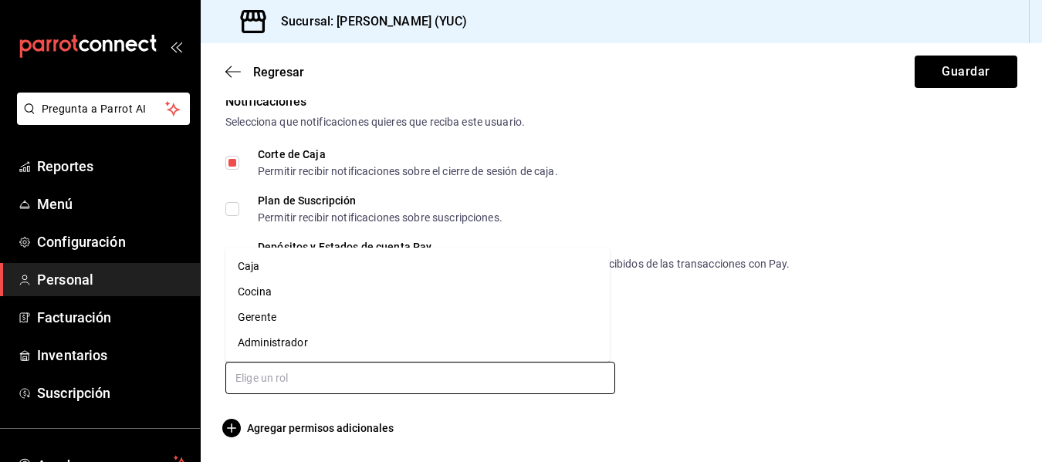
click at [266, 270] on li "Caja" at bounding box center [417, 266] width 384 height 25
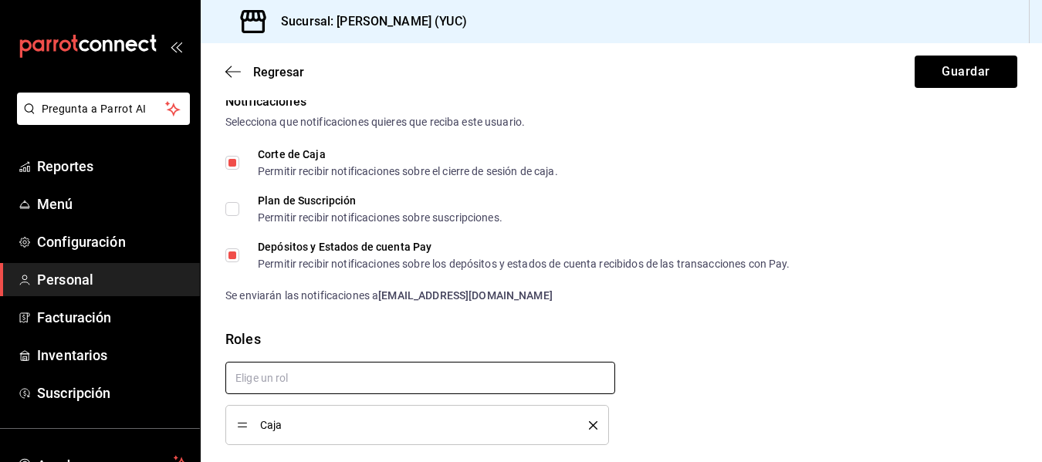
scroll to position [857, 0]
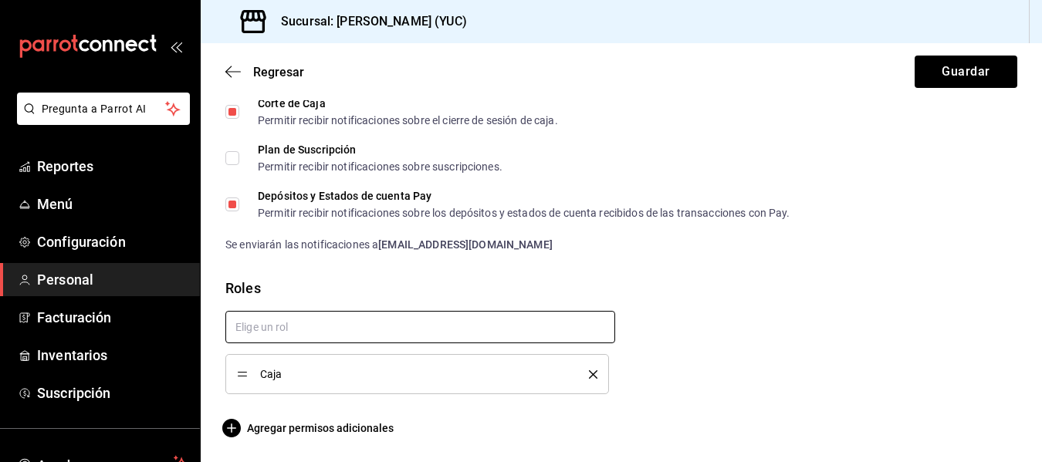
checkbox input "true"
click at [232, 428] on icon "button" at bounding box center [231, 428] width 19 height 19
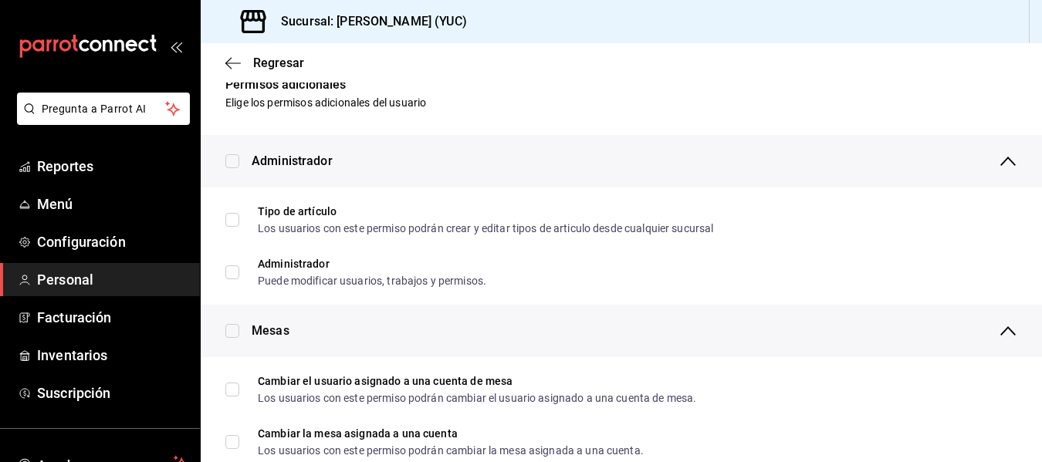
scroll to position [0, 0]
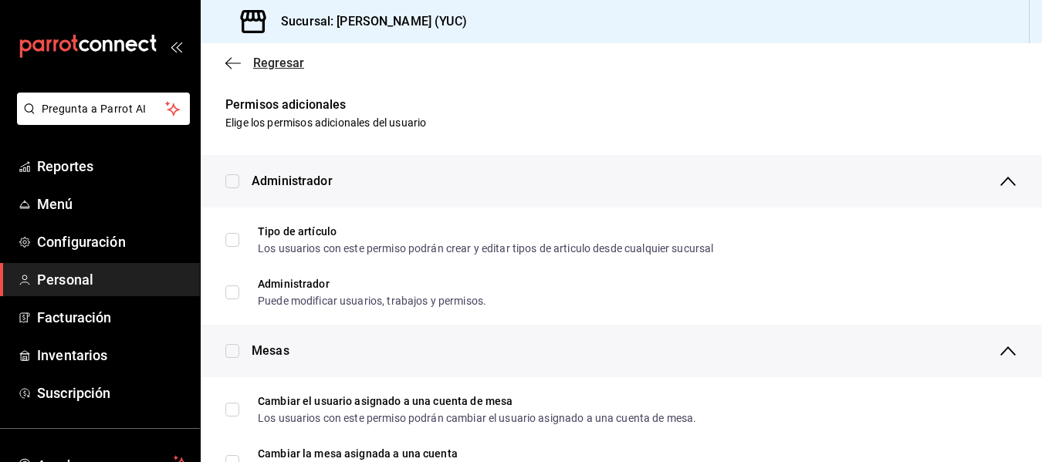
click at [228, 63] on icon "button" at bounding box center [232, 63] width 15 height 1
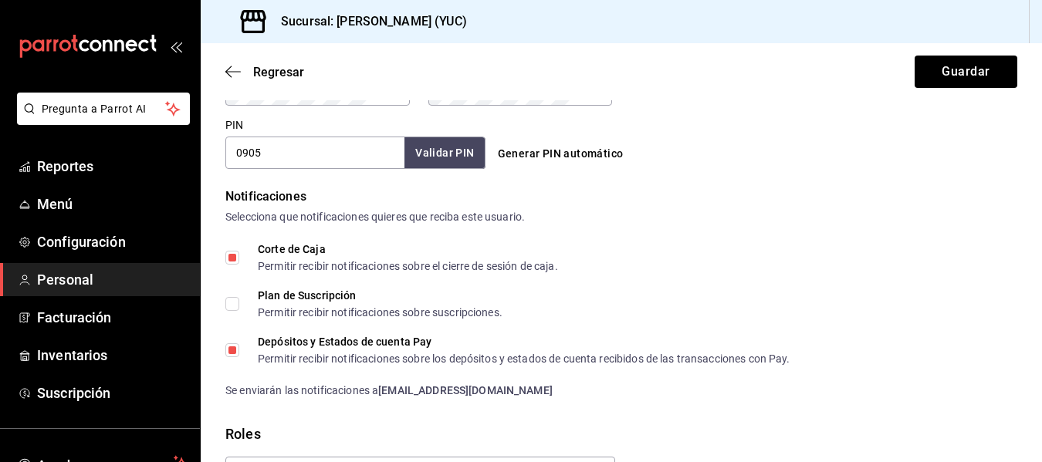
scroll to position [857, 0]
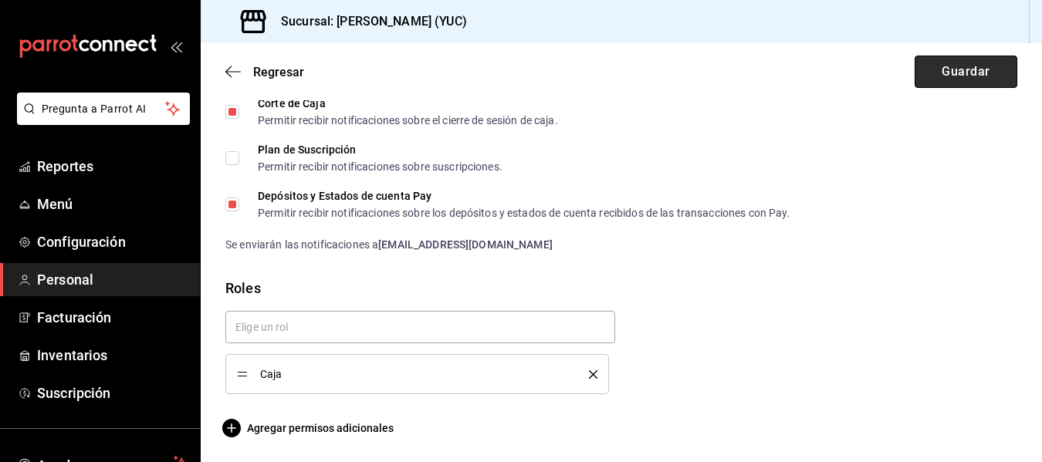
click at [947, 73] on button "Guardar" at bounding box center [966, 72] width 103 height 32
